Goal: Find specific page/section

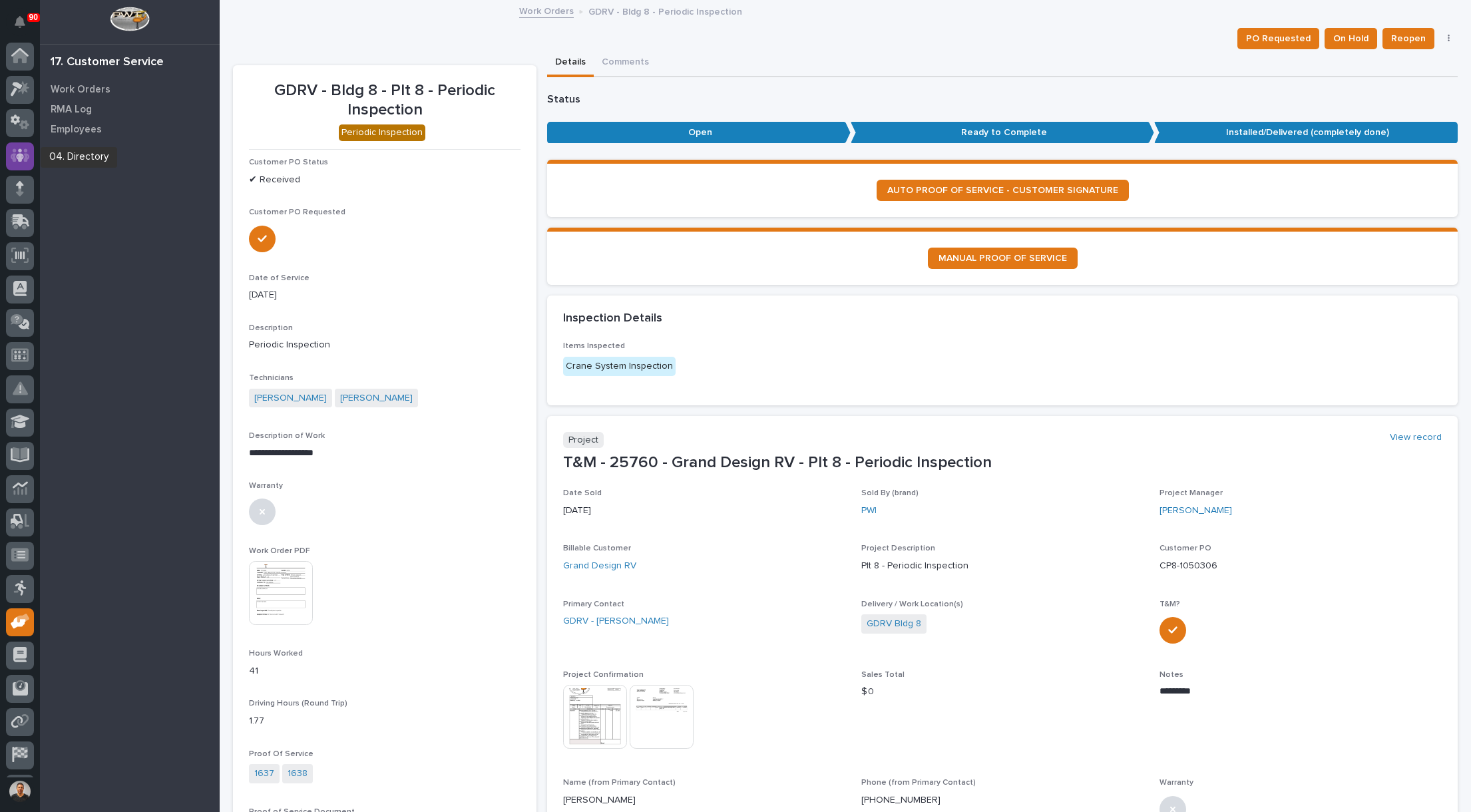
click at [18, 153] on icon at bounding box center [20, 156] width 20 height 15
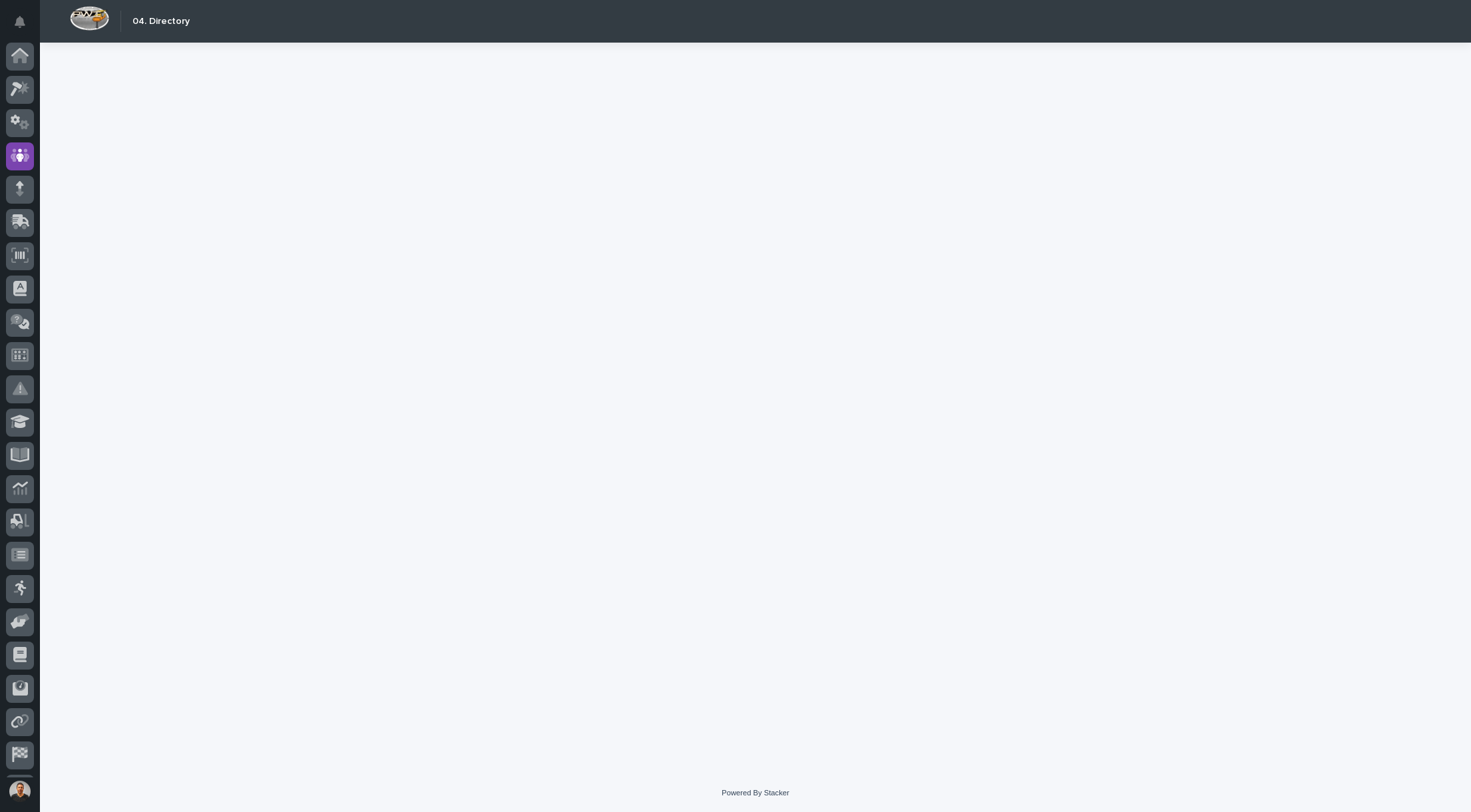
scroll to position [31, 0]
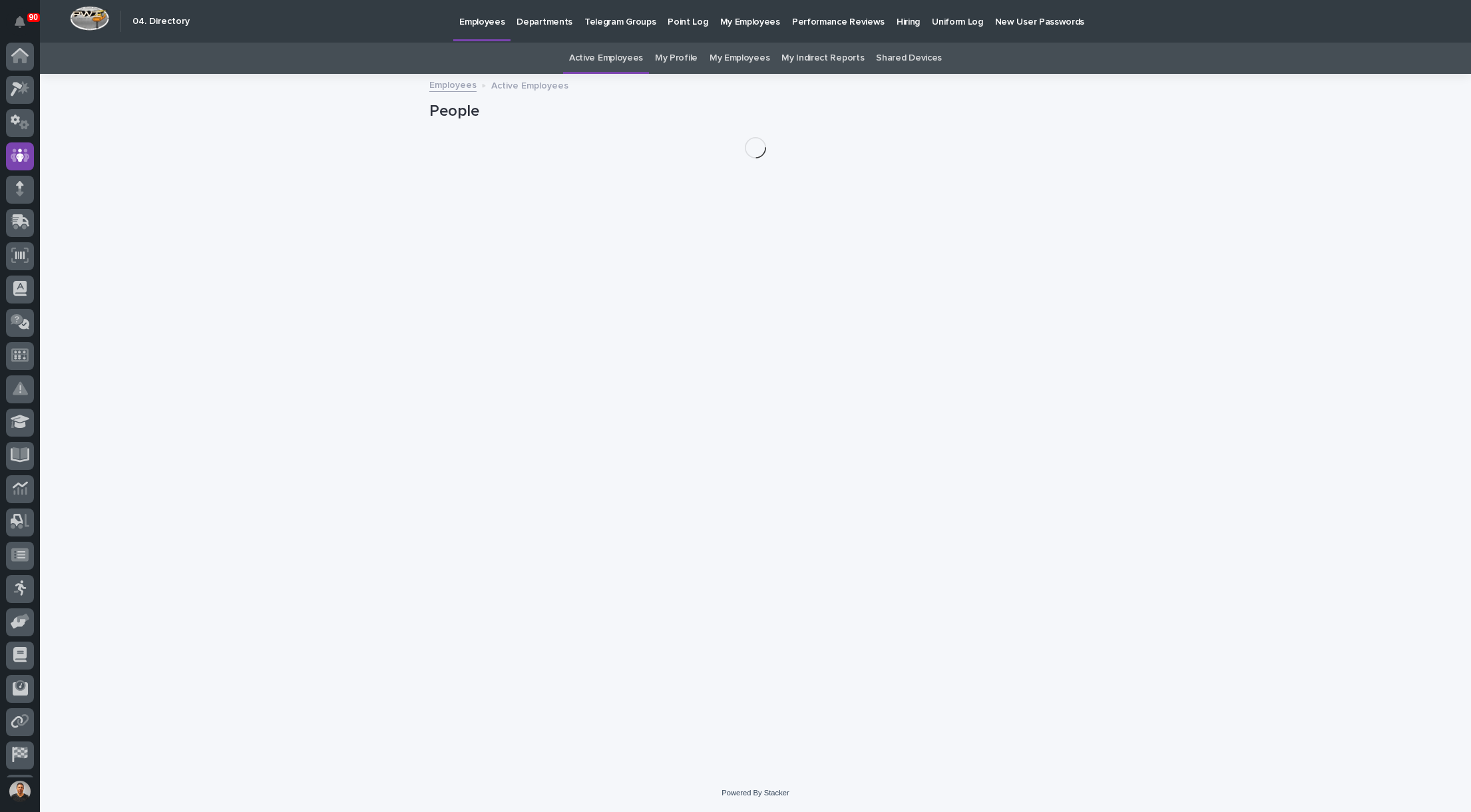
scroll to position [31, 0]
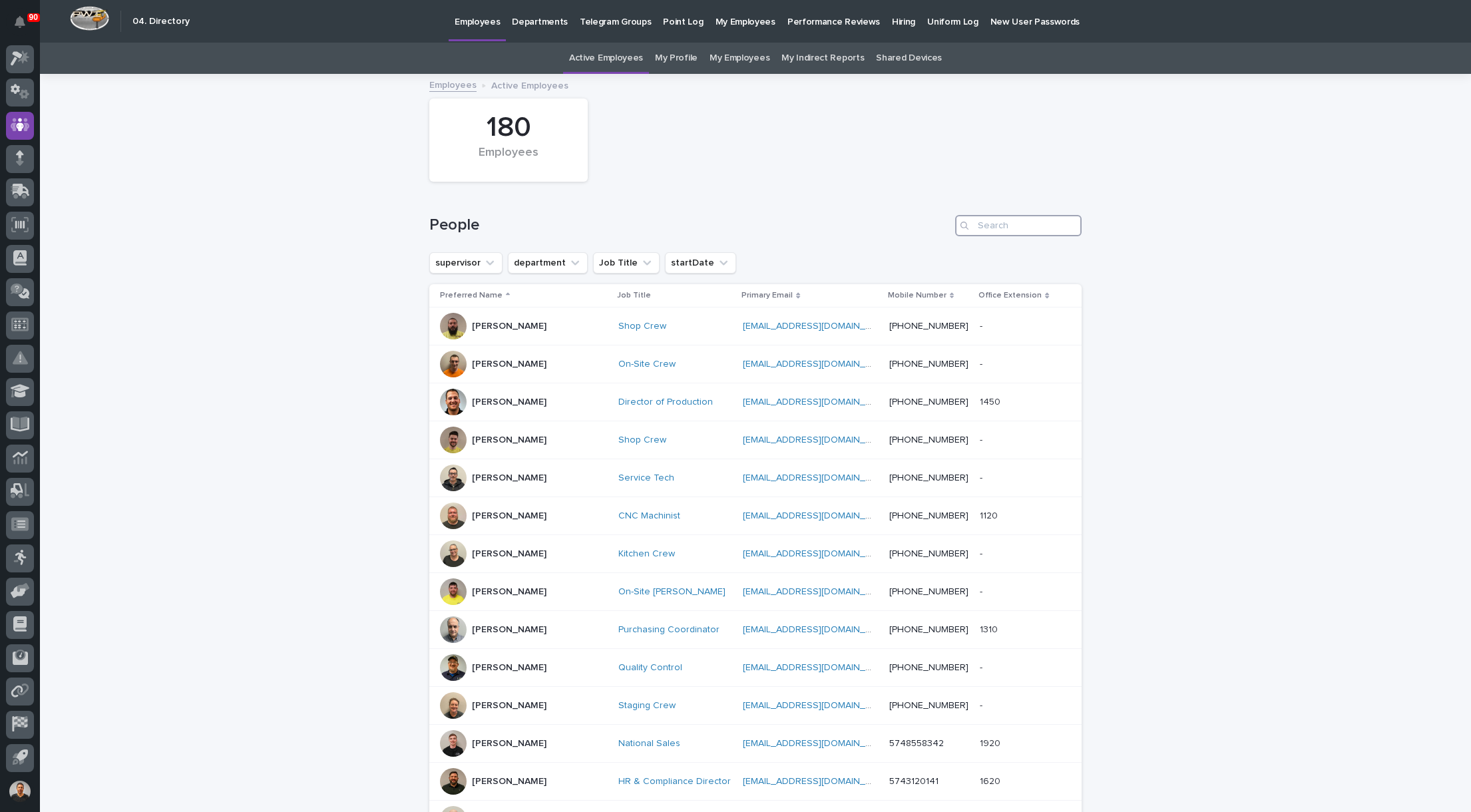
click at [1018, 225] on input "Search" at bounding box center [1018, 225] width 126 height 21
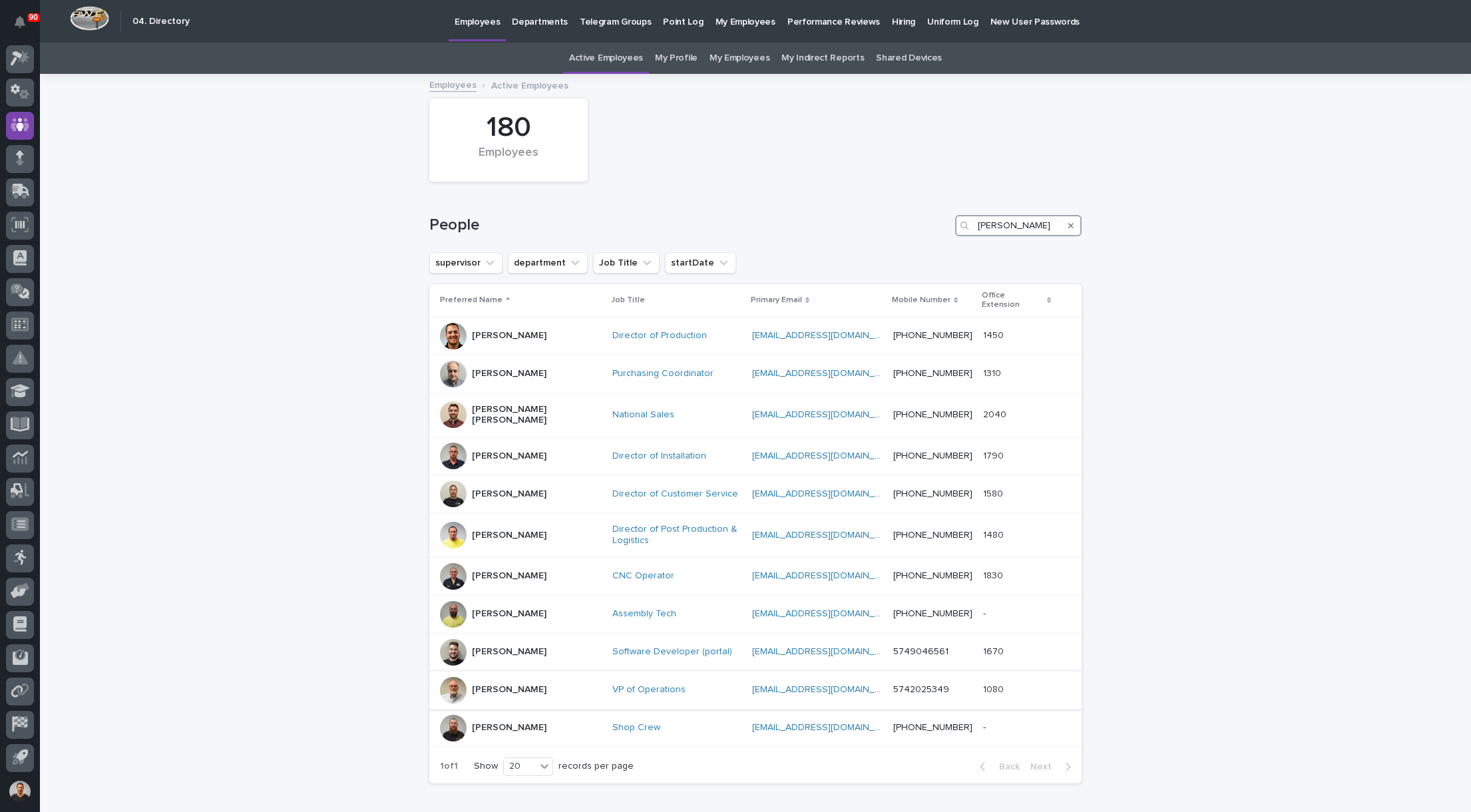
type input "[PERSON_NAME]"
click at [461, 677] on div at bounding box center [453, 690] width 27 height 27
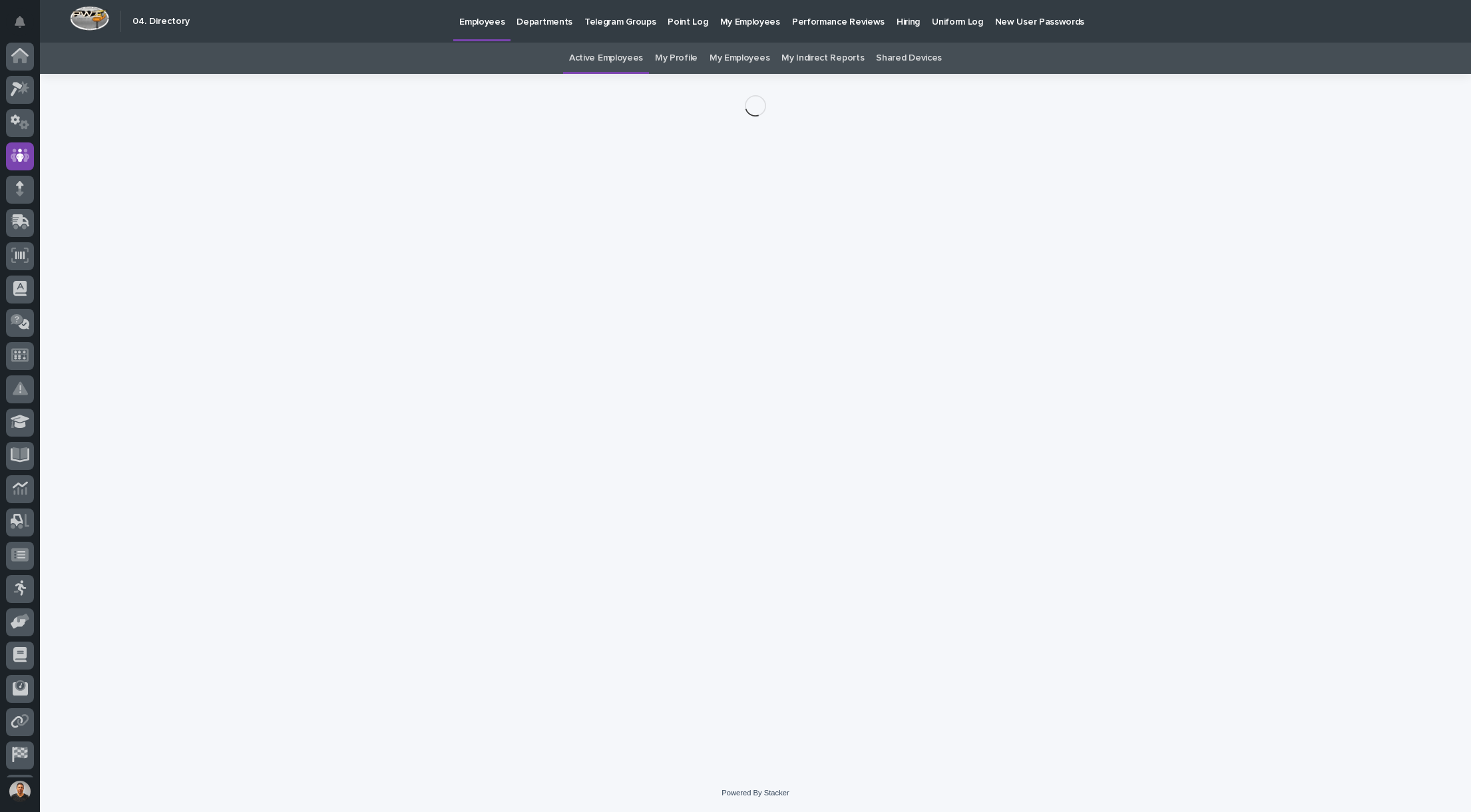
scroll to position [31, 0]
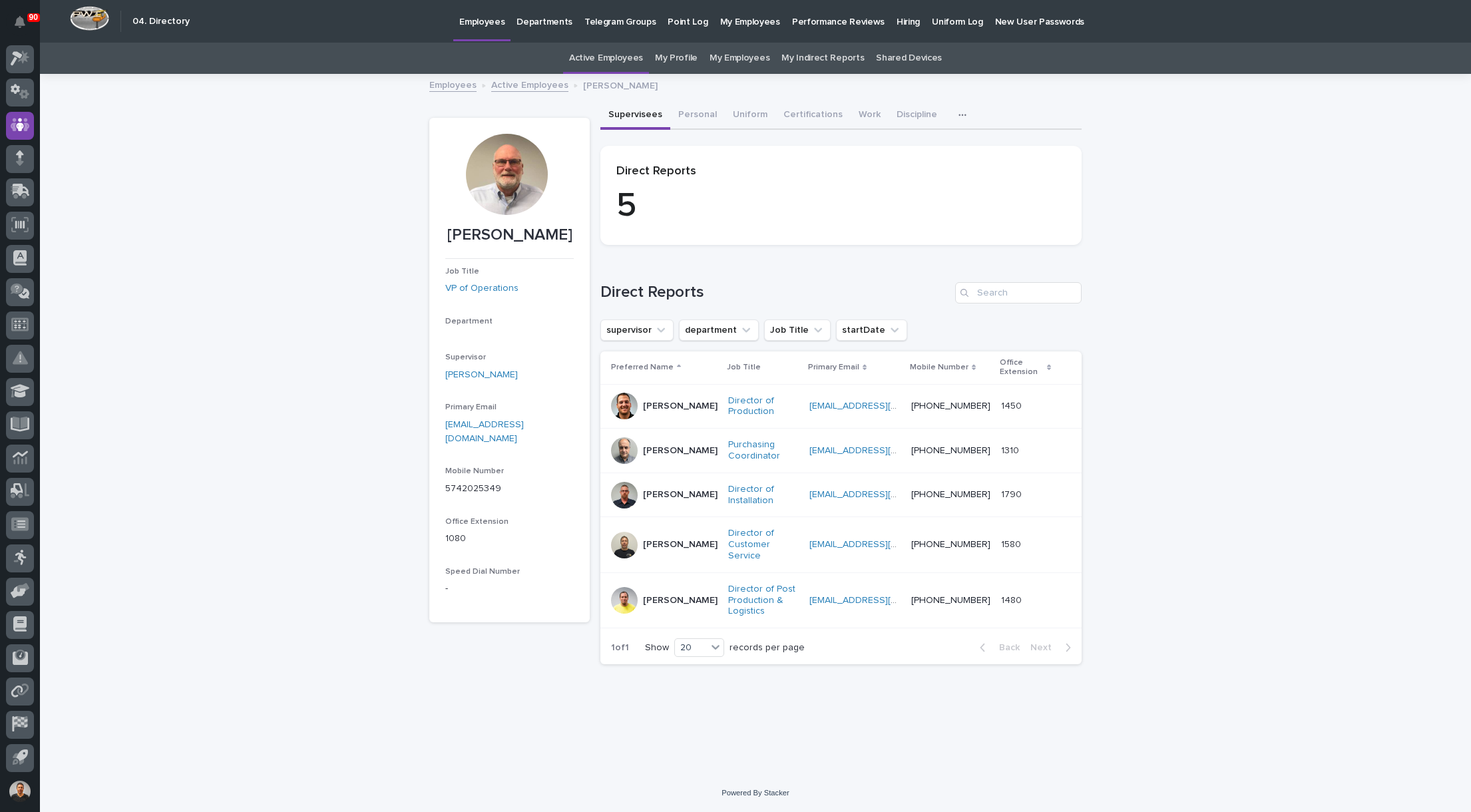
click at [498, 172] on div at bounding box center [507, 175] width 81 height 81
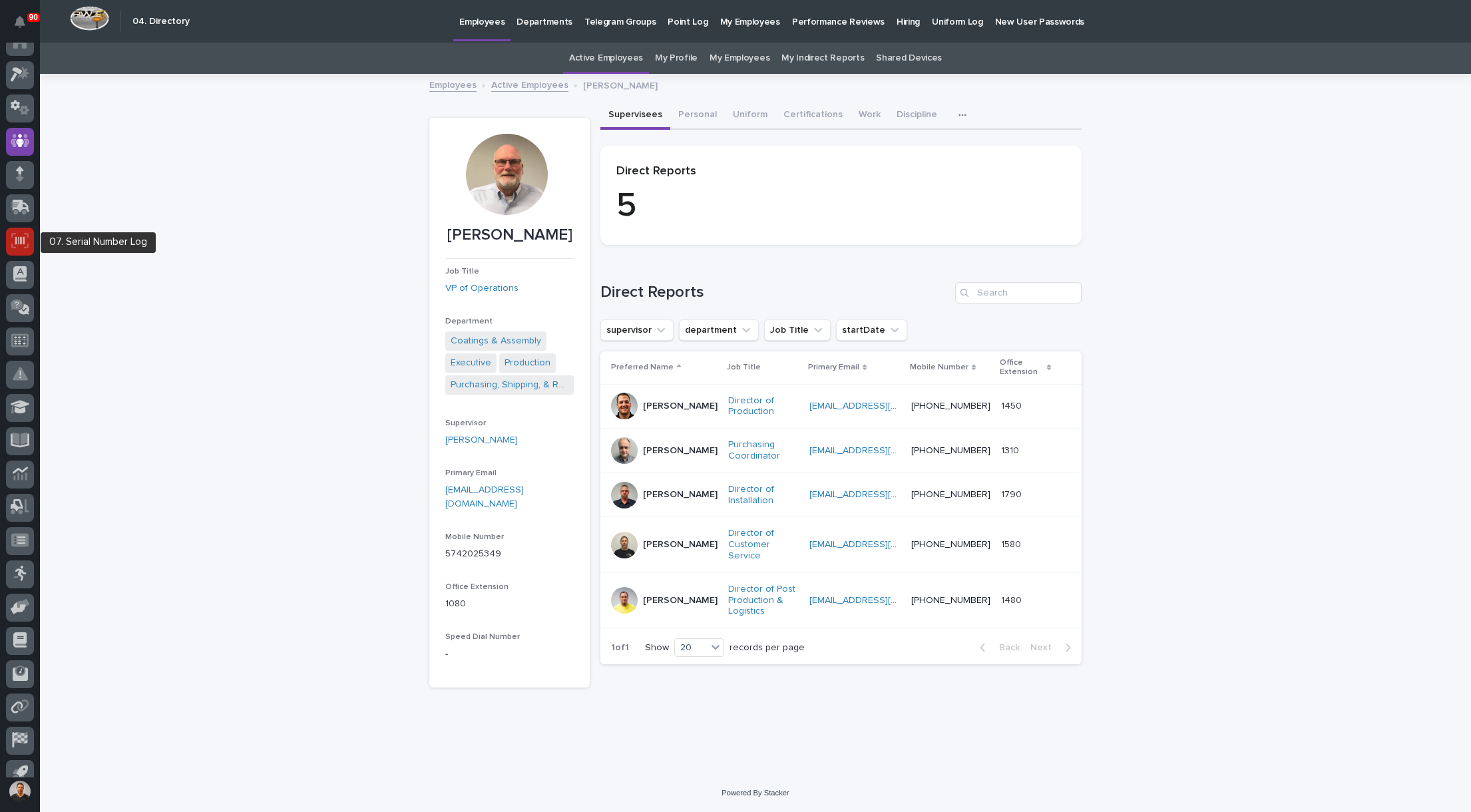
scroll to position [0, 0]
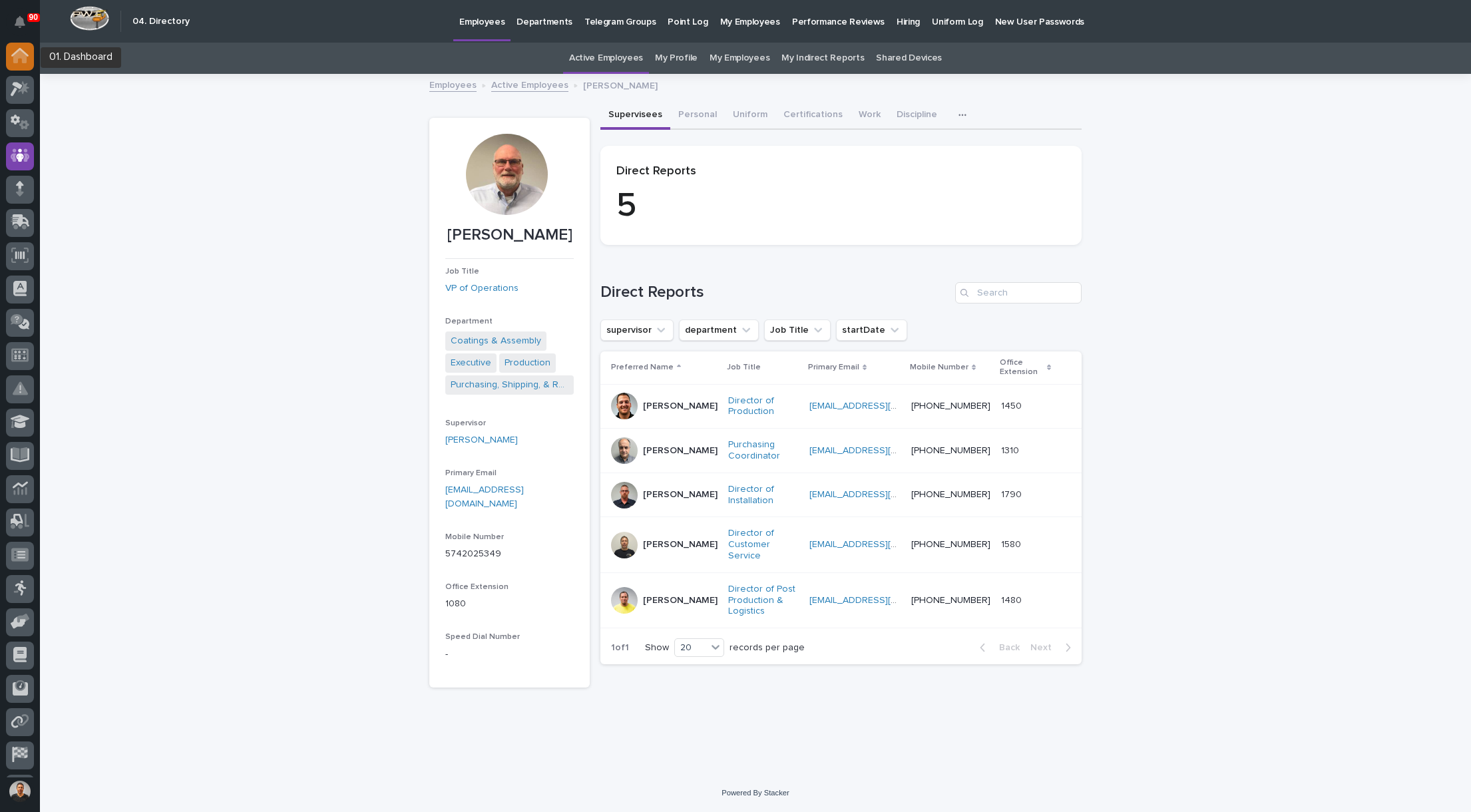
click at [22, 58] on icon at bounding box center [20, 57] width 13 height 13
